Goal: Obtain resource: Download file/media

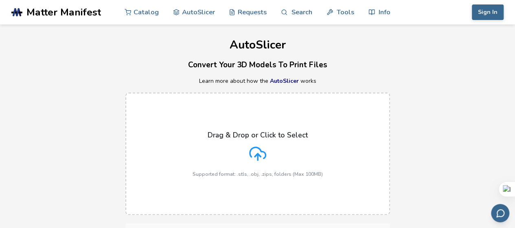
click at [256, 152] on icon at bounding box center [257, 153] width 17 height 17
click at [0, 0] on input "Drag & Drop or Click to Select Supported format: .stls, .obj, .zips, folders (M…" at bounding box center [0, 0] width 0 height 0
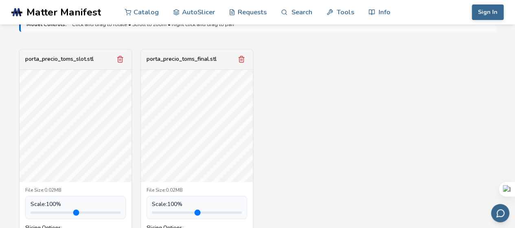
scroll to position [326, 0]
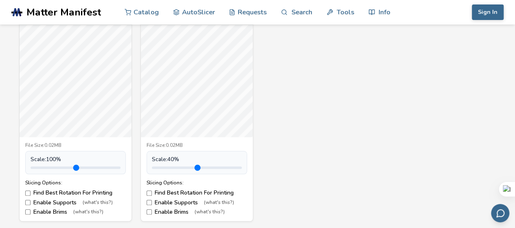
drag, startPoint x: 172, startPoint y: 166, endPoint x: 159, endPoint y: 164, distance: 12.8
type input "***"
click at [160, 166] on input "range" at bounding box center [197, 167] width 90 height 2
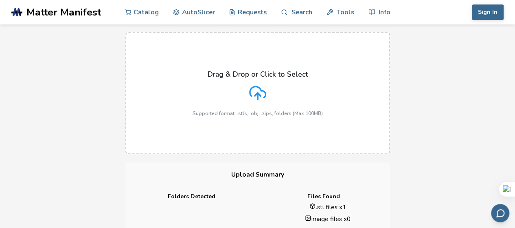
scroll to position [0, 0]
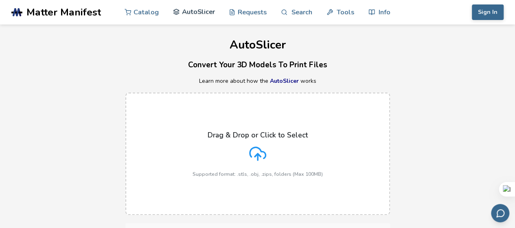
click at [202, 14] on link "AutoSlicer" at bounding box center [194, 12] width 42 height 24
click at [188, 12] on link "AutoSlicer" at bounding box center [194, 12] width 42 height 24
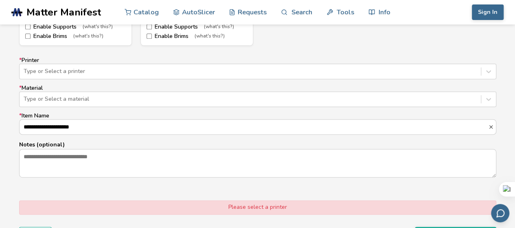
scroll to position [489, 0]
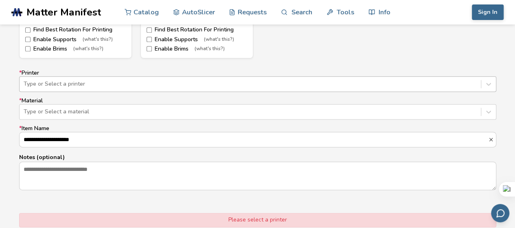
click at [108, 80] on div at bounding box center [250, 84] width 453 height 8
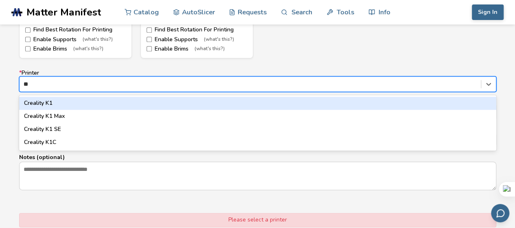
type input "*"
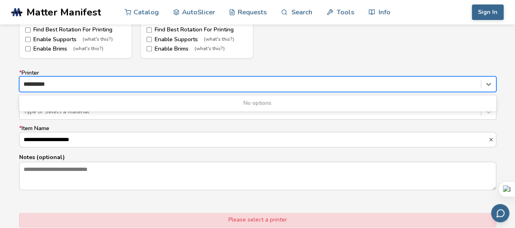
type input "*********"
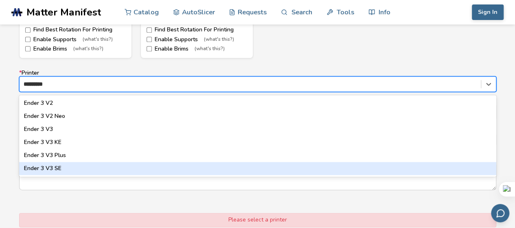
click at [84, 166] on div "Ender 3 V3 SE" at bounding box center [257, 168] width 477 height 13
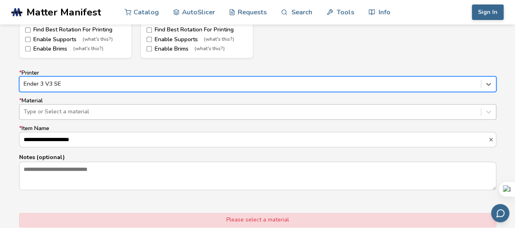
click at [88, 111] on div at bounding box center [250, 112] width 453 height 8
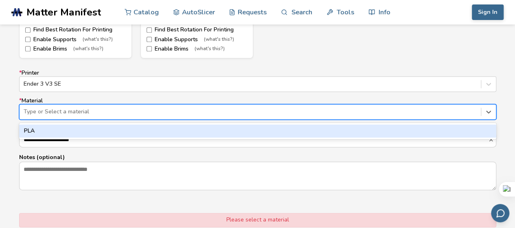
click at [80, 131] on div "PLA" at bounding box center [257, 130] width 477 height 13
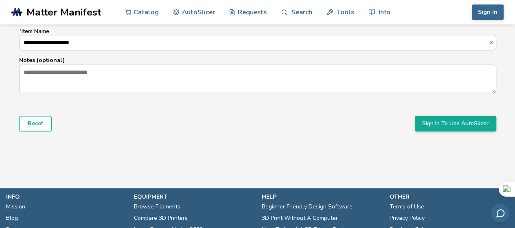
scroll to position [529, 0]
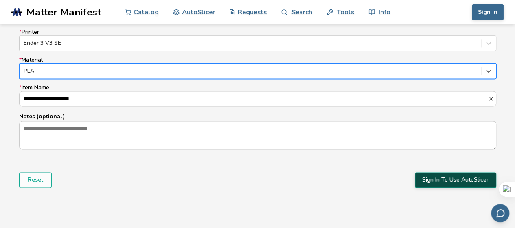
click at [455, 184] on button "Sign In To Use AutoSlicer" at bounding box center [455, 179] width 81 height 15
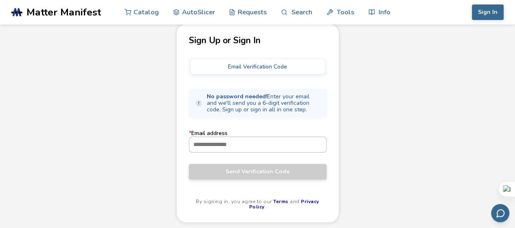
scroll to position [81, 0]
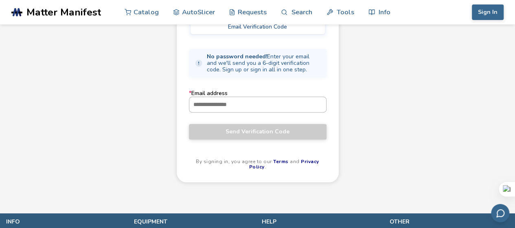
click at [272, 103] on input "* Email address" at bounding box center [257, 104] width 137 height 15
type input "**********"
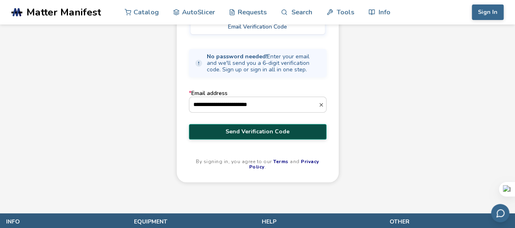
click at [264, 133] on span "Send Verification Code" at bounding box center [257, 131] width 125 height 7
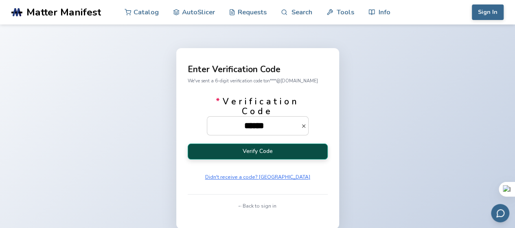
type input "******"
click at [308, 157] on button "Verify Code" at bounding box center [258, 151] width 140 height 16
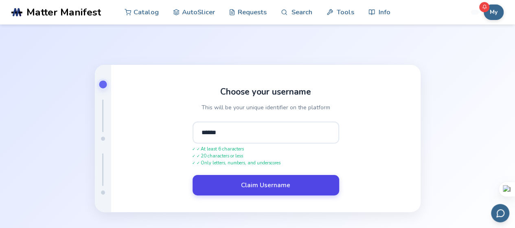
type input "******"
click at [287, 190] on button "Claim Username" at bounding box center [266, 185] width 147 height 20
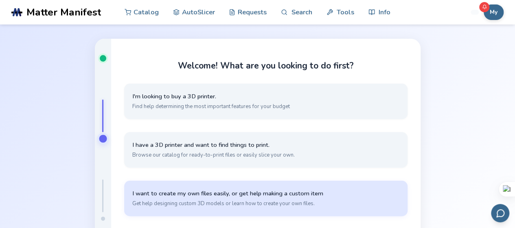
click at [179, 191] on span "I want to create my own files easily, or get help making a custom item" at bounding box center [265, 193] width 267 height 8
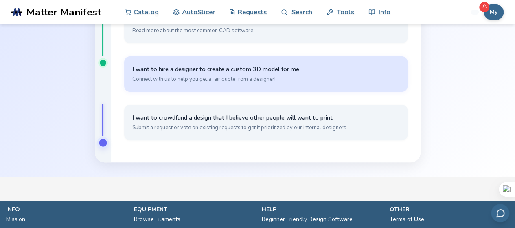
scroll to position [41, 0]
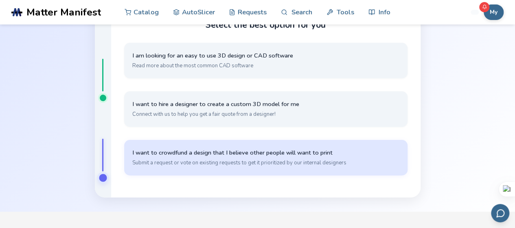
click at [178, 159] on span "Submit a request or vote on existing requests to get it prioritized by our inte…" at bounding box center [265, 162] width 267 height 7
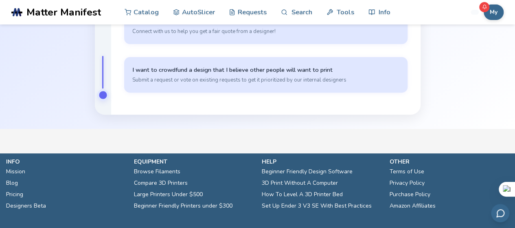
scroll to position [160, 0]
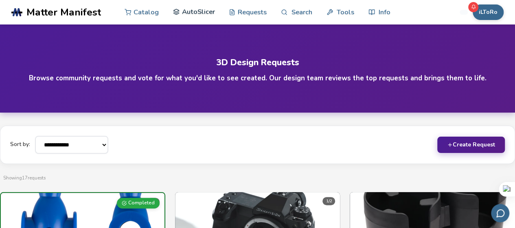
click at [192, 13] on link "AutoSlicer" at bounding box center [194, 12] width 42 height 24
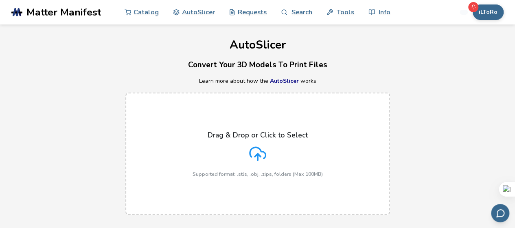
click at [262, 150] on icon at bounding box center [257, 153] width 17 height 17
click at [0, 0] on input "Drag & Drop or Click to Select Supported format: .stls, .obj, .zips, folders (M…" at bounding box center [0, 0] width 0 height 0
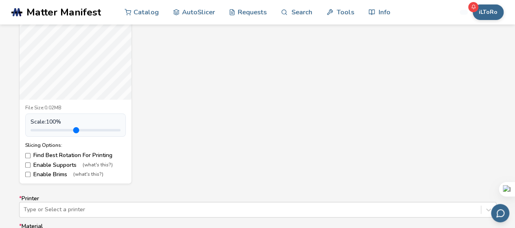
scroll to position [367, 0]
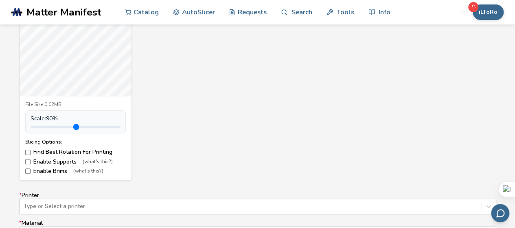
drag, startPoint x: 52, startPoint y: 127, endPoint x: 46, endPoint y: 130, distance: 6.2
type input "***"
click at [46, 128] on input "range" at bounding box center [76, 126] width 90 height 2
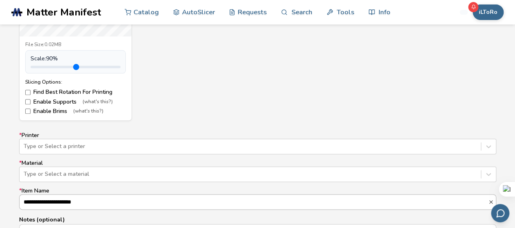
scroll to position [326, 0]
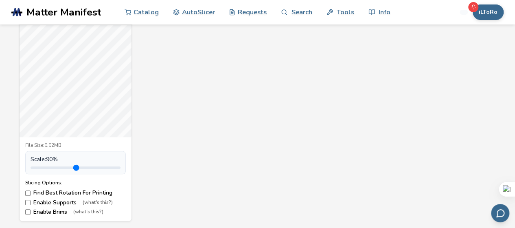
click at [63, 202] on label "Enable Supports (what's this?)" at bounding box center [75, 202] width 101 height 7
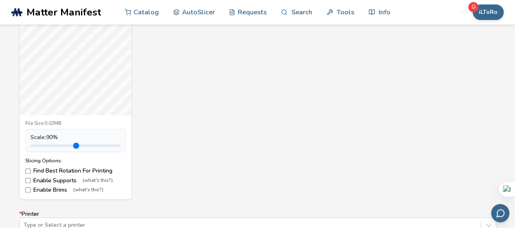
scroll to position [367, 0]
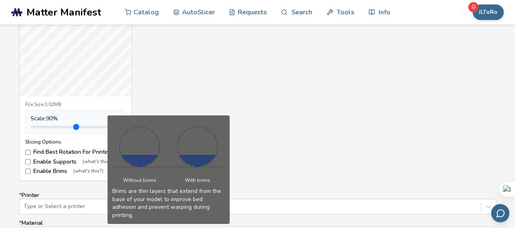
click at [90, 171] on span "(what's this?)" at bounding box center [88, 171] width 30 height 6
click at [49, 173] on label "Enable Brims (what's this?)" at bounding box center [75, 171] width 101 height 7
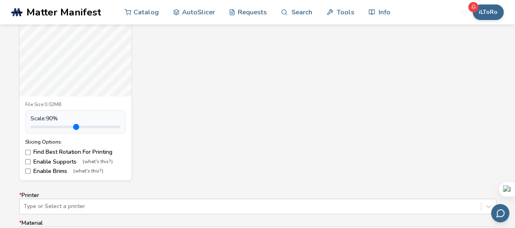
click at [51, 172] on label "Enable Brims (what's this?)" at bounding box center [75, 171] width 101 height 7
click at [53, 161] on label "Enable Supports (what's this?)" at bounding box center [75, 161] width 101 height 7
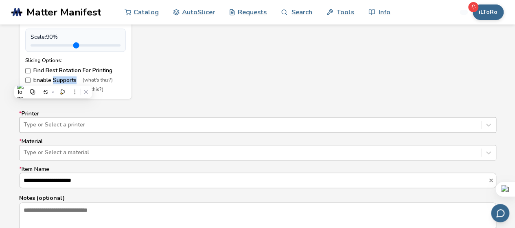
click at [126, 121] on div "Type or Select a printer" at bounding box center [257, 124] width 477 height 15
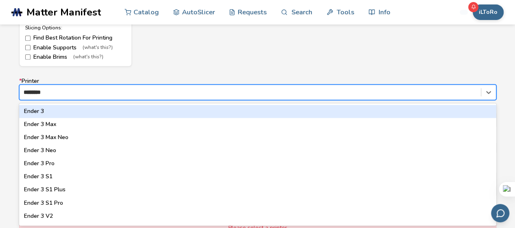
type input "*********"
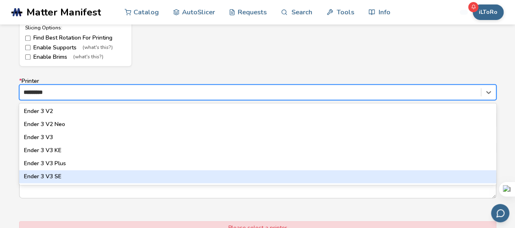
click at [90, 172] on div "Ender 3 V3 SE" at bounding box center [257, 176] width 477 height 13
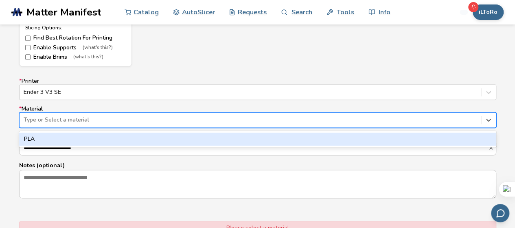
click at [89, 122] on div at bounding box center [250, 120] width 453 height 8
click at [89, 137] on div "PLA" at bounding box center [257, 138] width 477 height 13
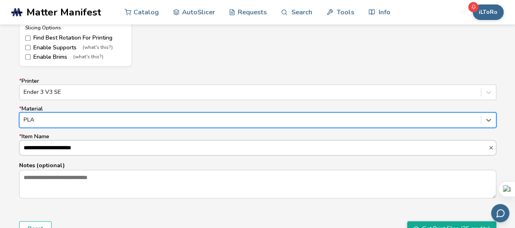
click at [89, 147] on input "**********" at bounding box center [254, 147] width 469 height 15
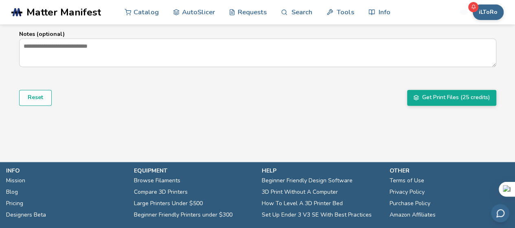
scroll to position [643, 0]
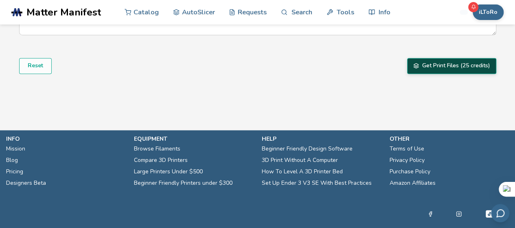
click at [433, 66] on button "Get Print Files (25 credits)" at bounding box center [451, 65] width 89 height 15
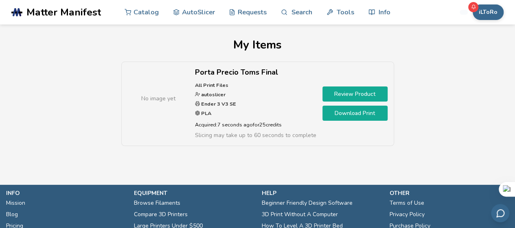
click at [359, 115] on link "Download Print" at bounding box center [355, 112] width 65 height 15
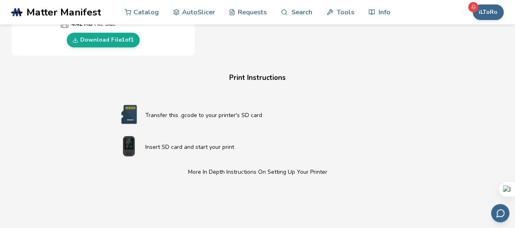
scroll to position [326, 0]
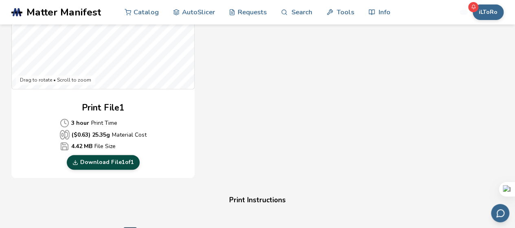
click at [127, 159] on link "Download File 1 of 1" at bounding box center [103, 162] width 73 height 15
click at [461, 70] on div "Gcode Preview Drag to rotate • Scroll to zoom Print File 1 3 hour Print Time ($…" at bounding box center [255, 29] width 489 height 296
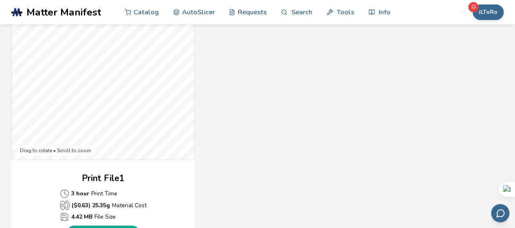
scroll to position [204, 0]
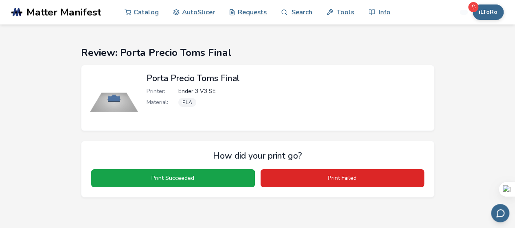
click at [118, 101] on img at bounding box center [114, 97] width 49 height 49
drag, startPoint x: 180, startPoint y: 90, endPoint x: 197, endPoint y: 106, distance: 22.8
click at [181, 90] on span "Ender 3 V3 SE" at bounding box center [196, 91] width 37 height 7
drag, startPoint x: 180, startPoint y: 66, endPoint x: 148, endPoint y: 91, distance: 40.1
click at [180, 67] on div "Porta Precio Toms Final Printer: Ender 3 V3 SE Material: PLA" at bounding box center [258, 98] width 354 height 66
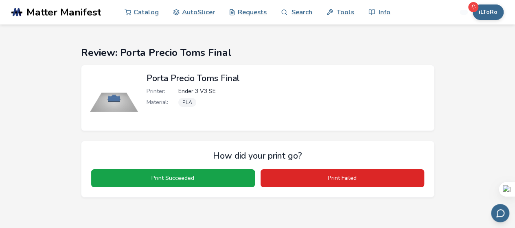
drag, startPoint x: 125, startPoint y: 92, endPoint x: 120, endPoint y: 92, distance: 5.0
click at [125, 92] on img at bounding box center [114, 97] width 49 height 49
drag, startPoint x: 116, startPoint y: 99, endPoint x: 172, endPoint y: 116, distance: 58.2
click at [117, 99] on img at bounding box center [114, 97] width 49 height 49
click at [492, 9] on button "iLToRo" at bounding box center [488, 11] width 31 height 15
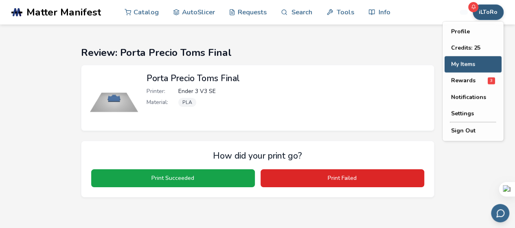
click at [478, 65] on button "My Items" at bounding box center [473, 64] width 57 height 16
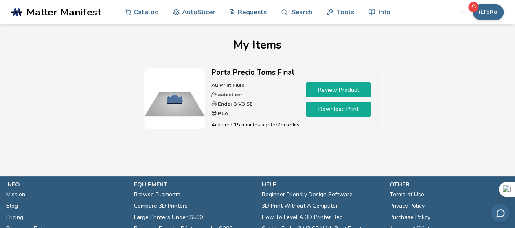
click at [217, 91] on strong "autoslicer" at bounding box center [230, 94] width 26 height 7
click at [174, 93] on img at bounding box center [174, 98] width 61 height 61
click at [312, 86] on link "Review Product" at bounding box center [338, 89] width 65 height 15
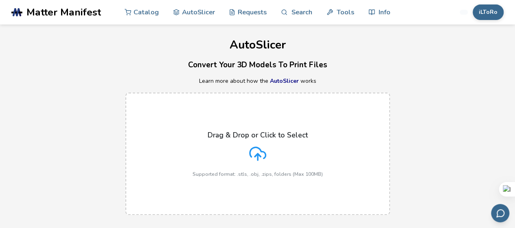
click at [261, 154] on icon at bounding box center [257, 153] width 17 height 17
click at [0, 0] on input "Drag & Drop or Click to Select Supported format: .stls, .obj, .zips, folders (M…" at bounding box center [0, 0] width 0 height 0
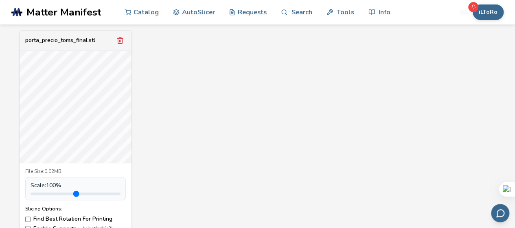
scroll to position [334, 0]
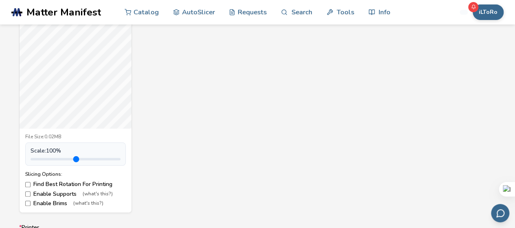
click at [279, 161] on div "porta_precio_toms_final.stl File Size: 0.02MB Scale: 100 % Slicing Options: Fin…" at bounding box center [257, 104] width 477 height 217
click at [277, 159] on div "porta_precio_toms_final.stl File Size: 0.02MB Scale: 100 % Slicing Options: Fin…" at bounding box center [257, 104] width 477 height 217
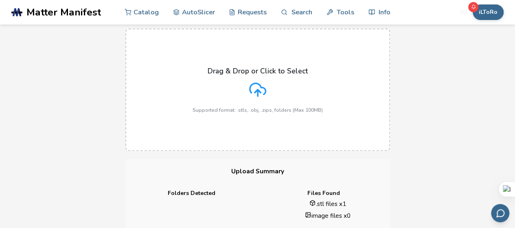
scroll to position [122, 0]
